Goal: Task Accomplishment & Management: Manage account settings

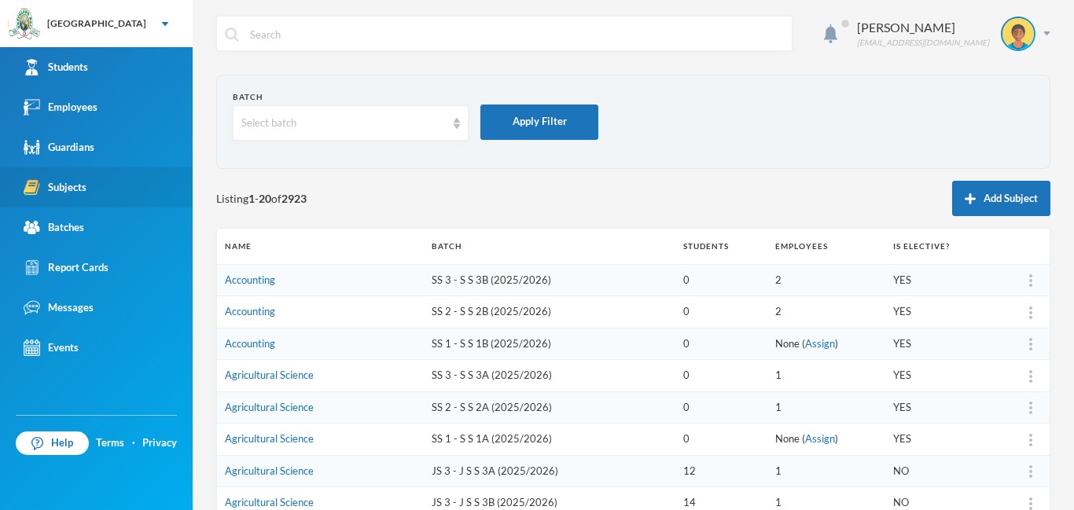
click at [95, 187] on link "Subjects" at bounding box center [96, 187] width 193 height 40
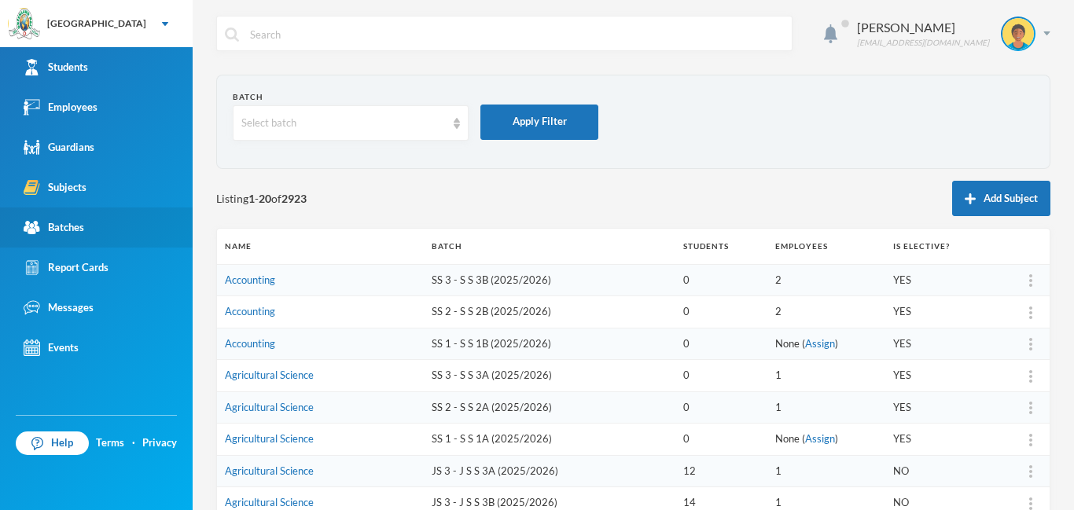
click at [78, 223] on div "Batches" at bounding box center [54, 227] width 61 height 17
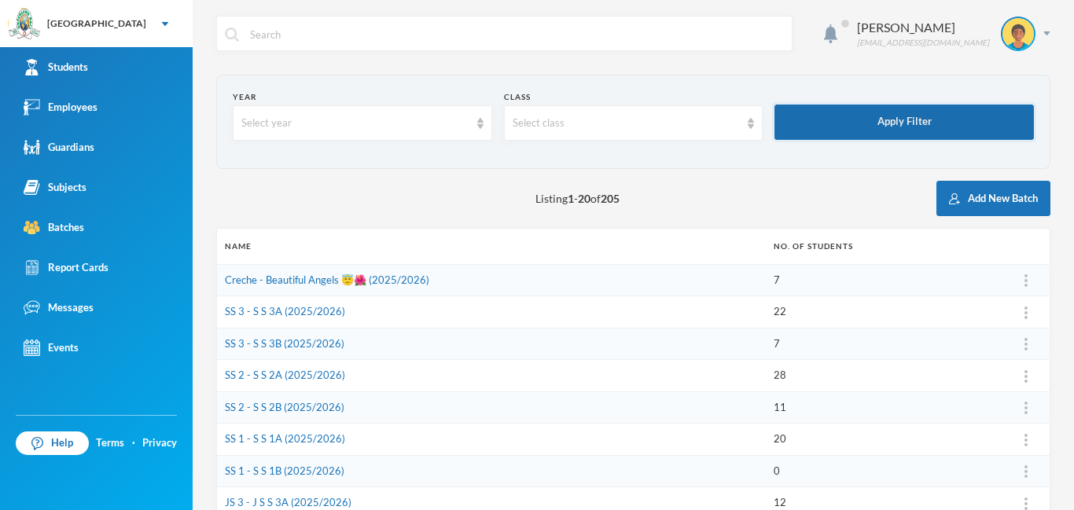
click at [950, 123] on button "Apply Filter" at bounding box center [903, 122] width 259 height 35
click at [948, 123] on button "Apply Filter" at bounding box center [903, 122] width 259 height 35
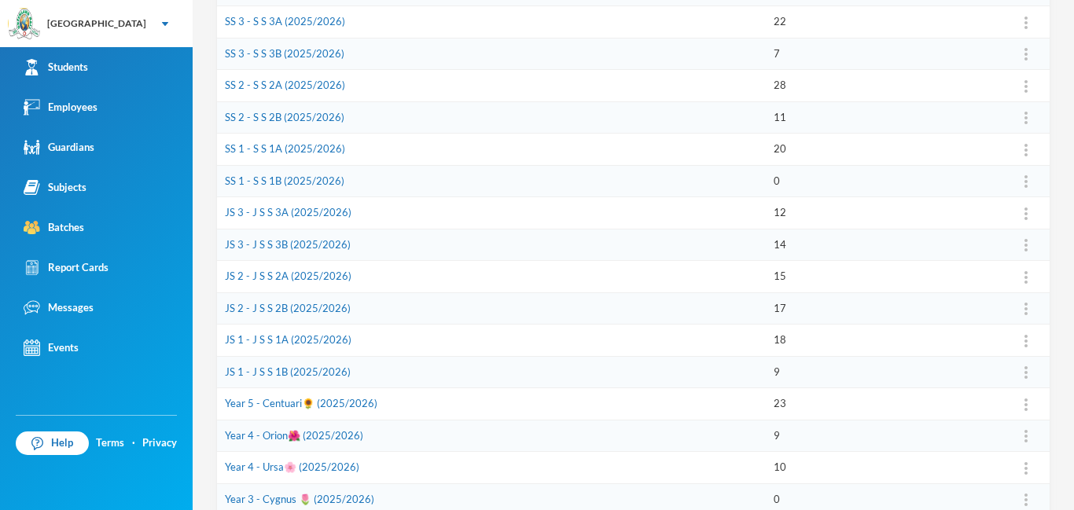
scroll to position [293, 0]
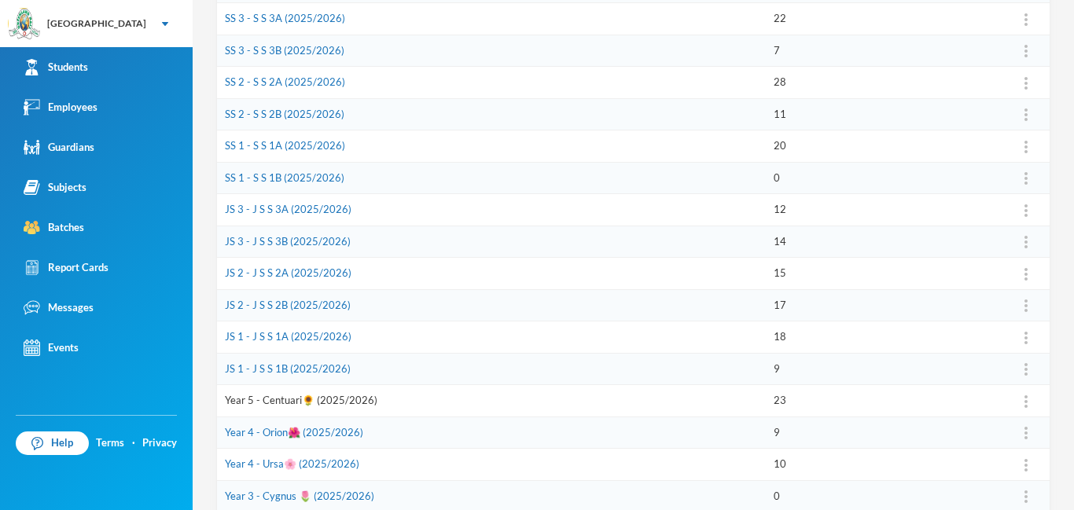
click at [330, 398] on link "Year 5 - Centuari🌻 (2025/2026)" at bounding box center [301, 400] width 152 height 13
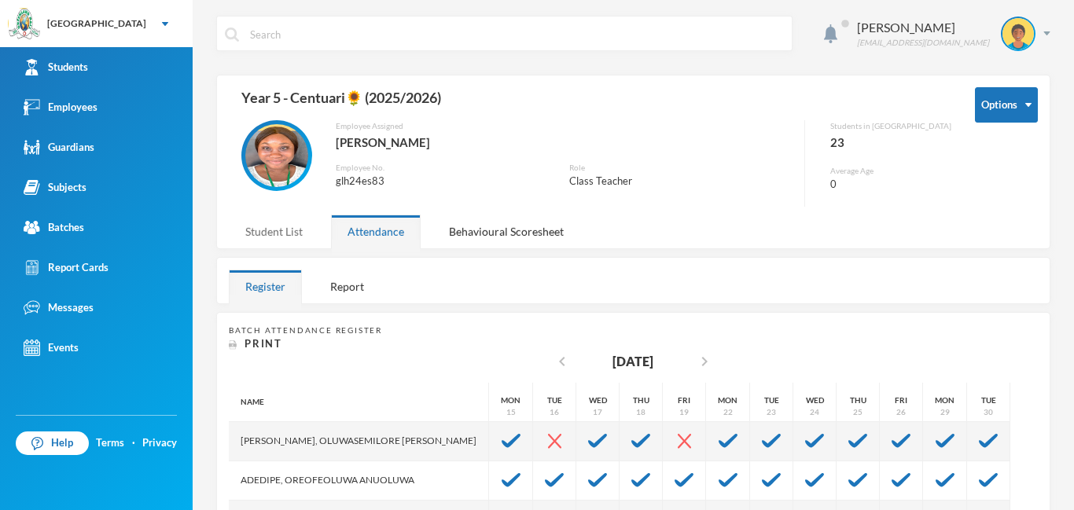
click at [241, 237] on div "Student List" at bounding box center [274, 232] width 90 height 34
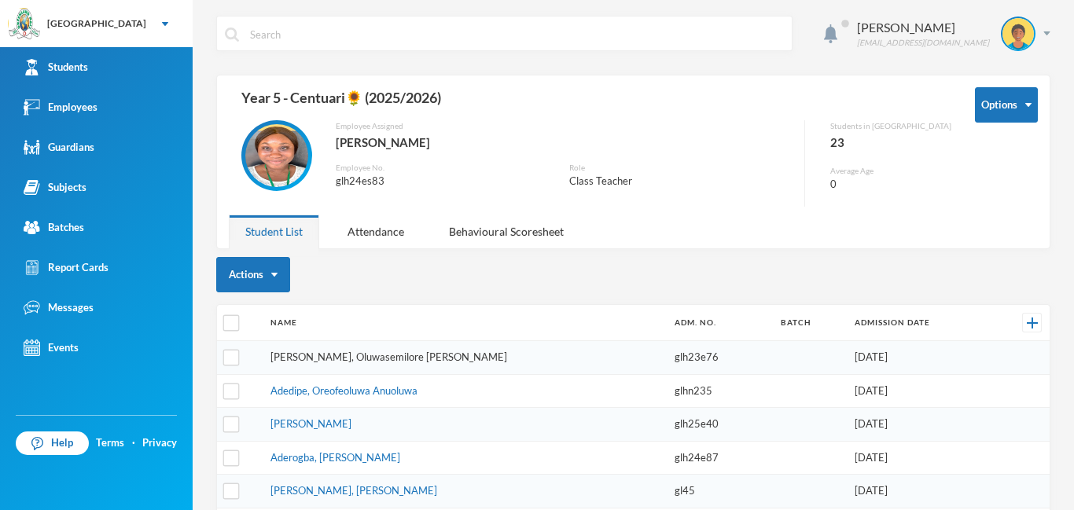
click at [375, 359] on link "[PERSON_NAME], Oluwasemilore [PERSON_NAME]" at bounding box center [388, 357] width 237 height 13
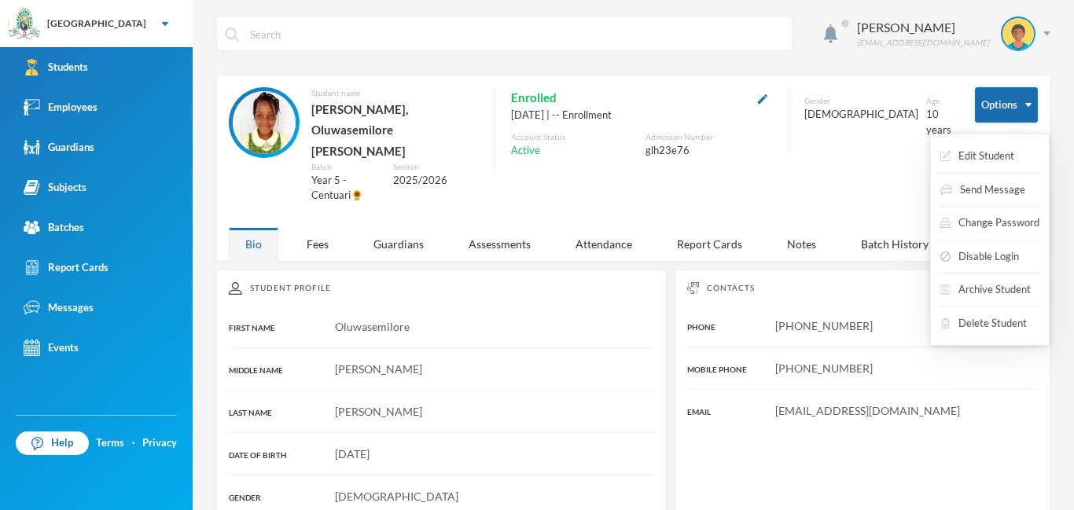
click at [1013, 108] on button "Options" at bounding box center [1006, 104] width 63 height 35
click at [982, 152] on button "Edit Student" at bounding box center [976, 156] width 77 height 28
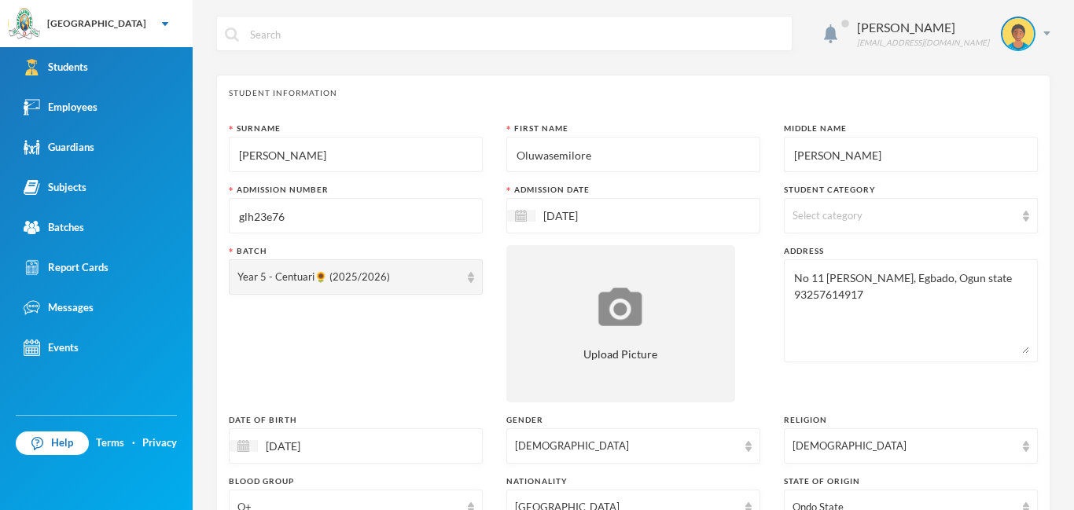
click at [328, 146] on input "[PERSON_NAME]" at bounding box center [355, 155] width 237 height 35
click at [1069, 68] on div "[PERSON_NAME] [EMAIL_ADDRESS][DOMAIN_NAME] Student Information Surname [PERSON_…" at bounding box center [633, 255] width 881 height 510
type textarea "No 11 [PERSON_NAME], Egbado, Ogun state 93257614917"
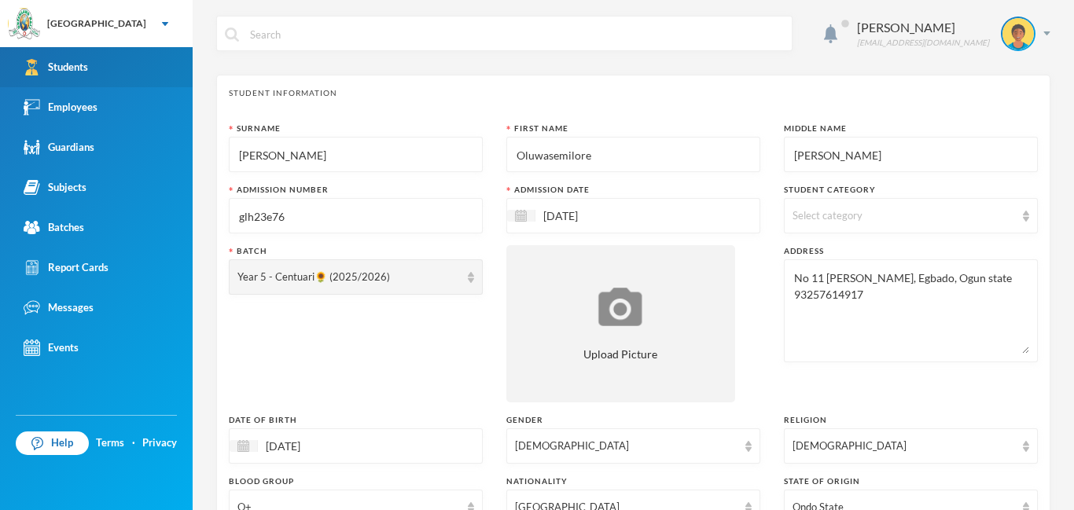
click at [53, 67] on div "Students" at bounding box center [56, 67] width 64 height 17
